Goal: Transaction & Acquisition: Purchase product/service

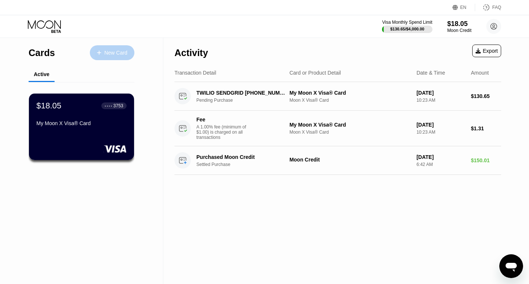
click at [110, 47] on div "New Card" at bounding box center [112, 52] width 45 height 15
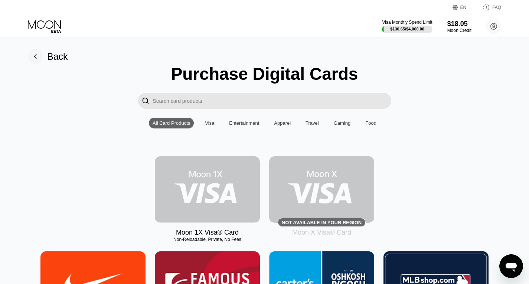
click at [231, 205] on img at bounding box center [207, 189] width 105 height 66
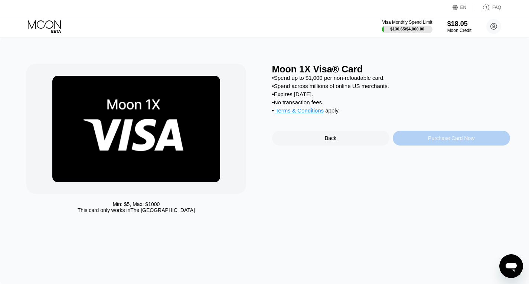
click at [437, 141] on div "Purchase Card Now" at bounding box center [451, 138] width 46 height 6
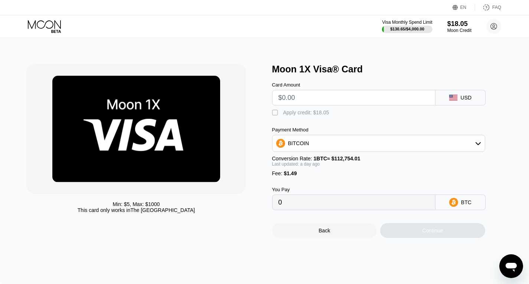
click at [312, 104] on input "text" at bounding box center [353, 97] width 151 height 15
type input "$1"
type input "0.00002287"
type input "$10"
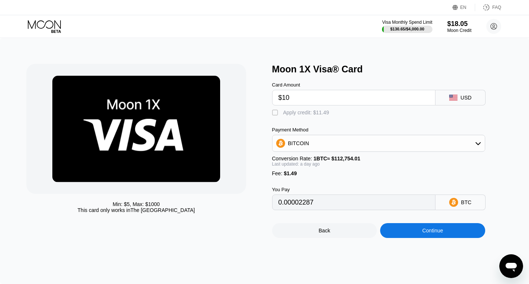
type input "0.00010550"
type input "$1"
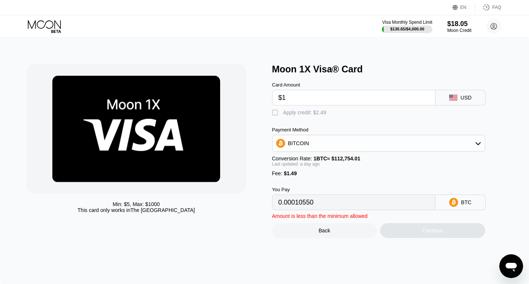
type input "0.00002287"
type input "$11"
type input "0.00011469"
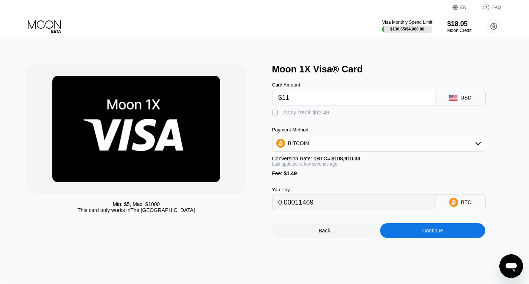
type input "$1"
type input "0.00002287"
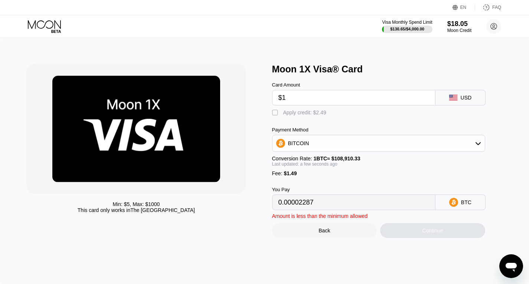
type input "$10"
type input "0.00010550"
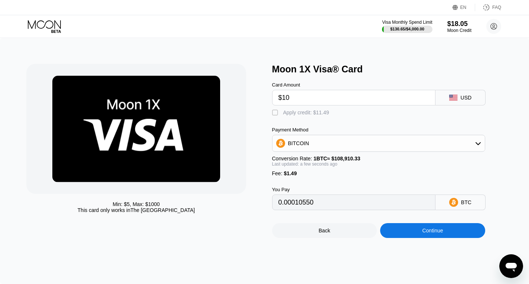
type input "$107"
type input "0.00099615"
type input "$107"
click at [326, 145] on div "BITCOIN" at bounding box center [378, 143] width 212 height 15
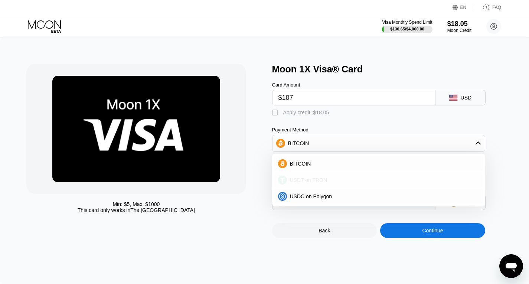
click at [295, 183] on span "USDT on TRON" at bounding box center [308, 180] width 37 height 6
type input "109.59"
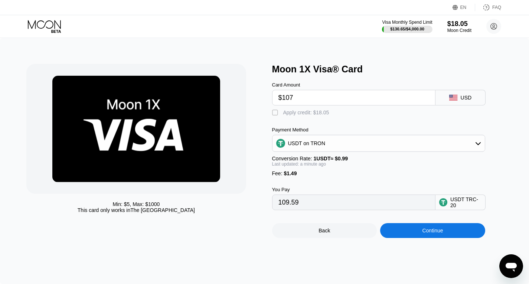
click at [299, 103] on input "$107" at bounding box center [353, 97] width 151 height 15
type input "$10"
type input "11.61"
type input "$105"
type input "107.57"
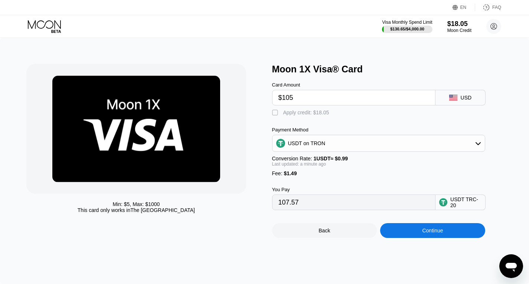
type input "$105"
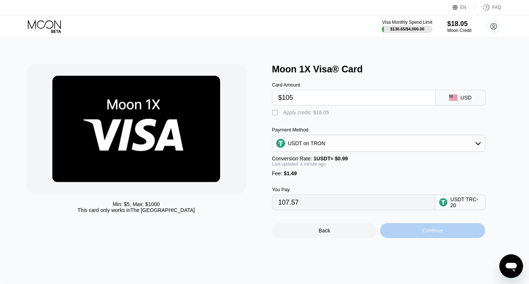
click at [419, 238] on div "Continue" at bounding box center [432, 230] width 105 height 15
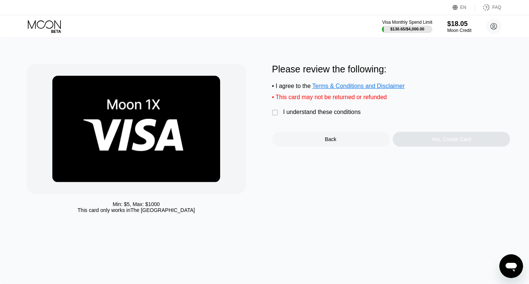
click at [275, 117] on div "" at bounding box center [275, 112] width 7 height 7
click at [428, 143] on div "Yes, Create Card" at bounding box center [451, 139] width 117 height 15
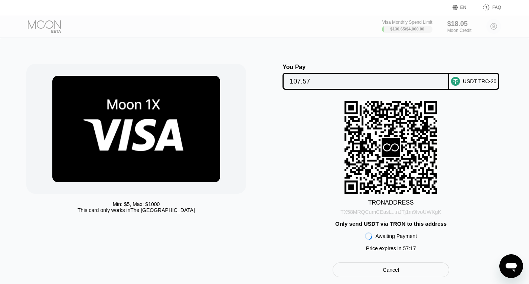
click at [399, 215] on div "TX58MRQCumCEasL...nJTj1m9fvoUWKgK" at bounding box center [390, 212] width 101 height 6
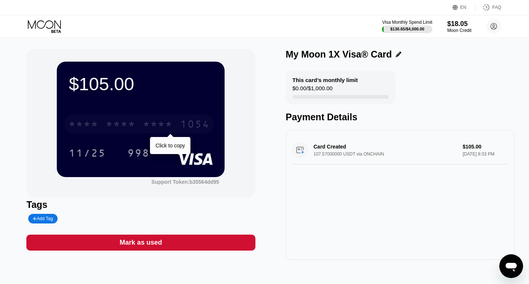
click at [138, 127] on div "* * * * * * * * * * * * 1054" at bounding box center [139, 124] width 150 height 19
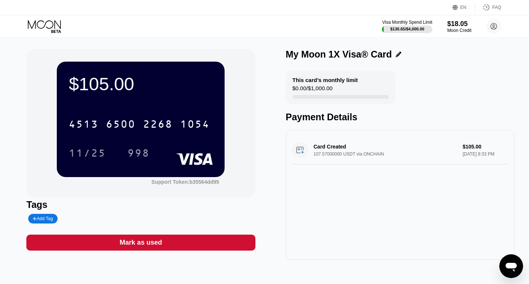
click at [374, 242] on div "Card Created 107.57000000 USDT via ONCHAIN $105.00 Sep 25, 2025 8:33 PM" at bounding box center [400, 195] width 229 height 130
click at [85, 154] on div "11/25" at bounding box center [87, 154] width 37 height 12
click at [274, 256] on div "$105.00 4513 6500 2268 1054 11/25 998 Support Token: b35564dd95 Tags Add Tag Ma…" at bounding box center [264, 154] width 476 height 211
click at [134, 161] on div "998" at bounding box center [138, 153] width 33 height 19
